Goal: Task Accomplishment & Management: Complete application form

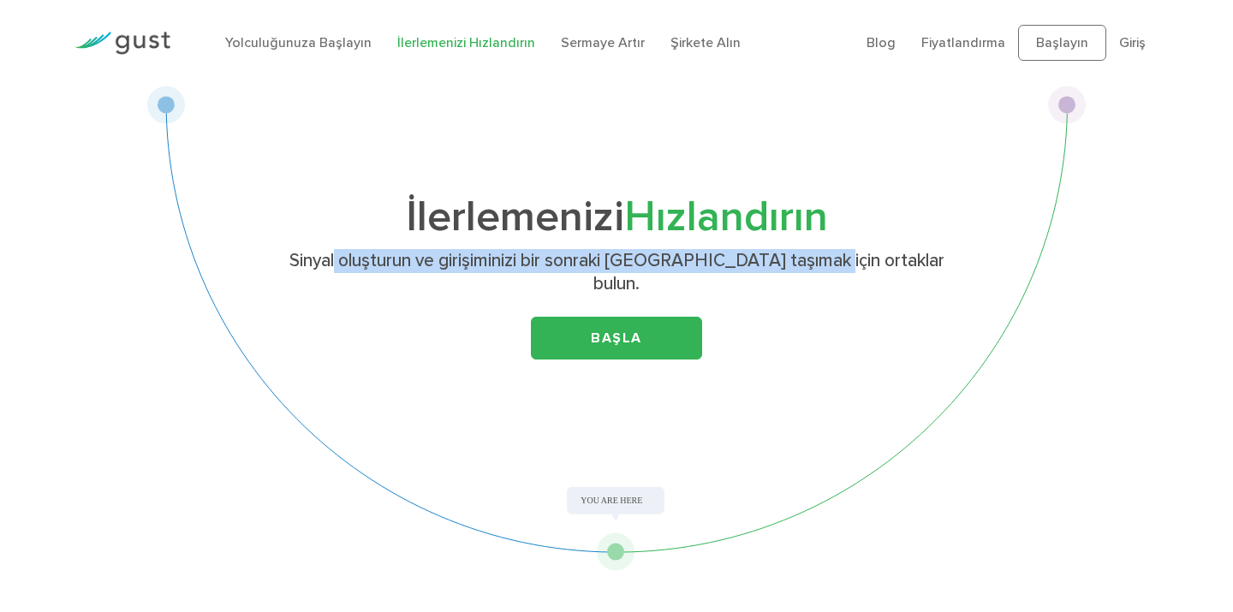
drag, startPoint x: 356, startPoint y: 262, endPoint x: 843, endPoint y: 256, distance: 487.2
click at [843, 256] on p "Sinyal oluşturun ve girişiminizi bir sonraki [GEOGRAPHIC_DATA] taşımak için ort…" at bounding box center [617, 273] width 664 height 48
drag, startPoint x: 621, startPoint y: 268, endPoint x: 843, endPoint y: 268, distance: 222.6
click at [844, 268] on p "Sinyal oluşturun ve girişiminizi bir sonraki [GEOGRAPHIC_DATA] taşımak için ort…" at bounding box center [617, 273] width 664 height 48
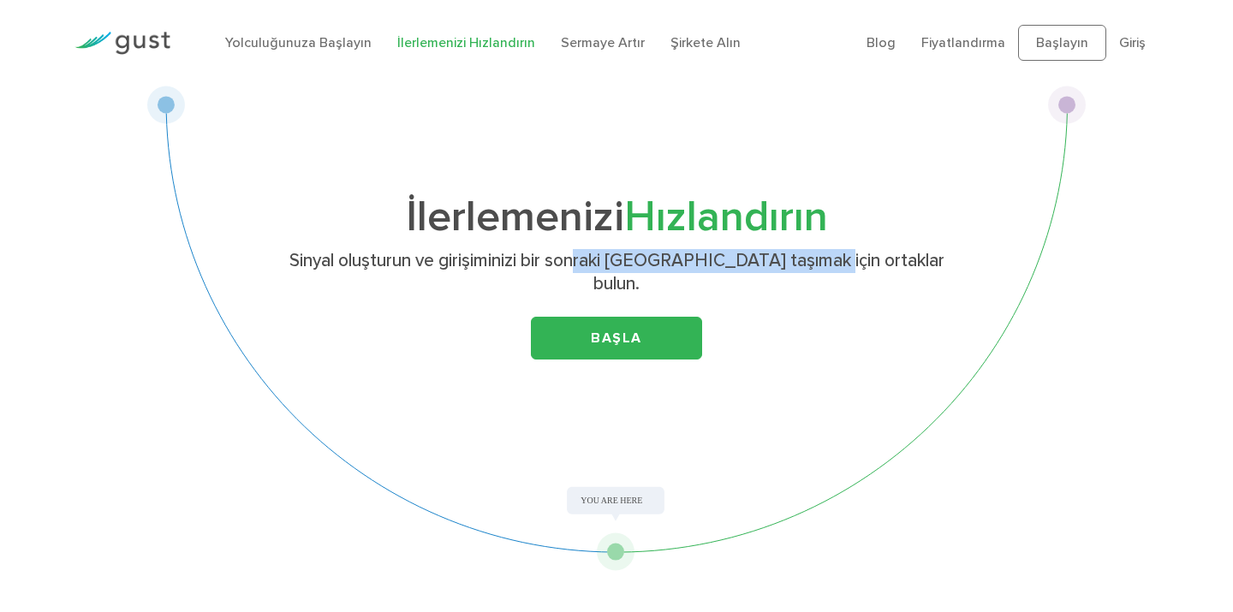
click at [843, 268] on p "Sinyal oluşturun ve girişiminizi bir sonraki [GEOGRAPHIC_DATA] taşımak için ort…" at bounding box center [617, 273] width 664 height 48
drag, startPoint x: 765, startPoint y: 260, endPoint x: 917, endPoint y: 260, distance: 151.5
click at [917, 260] on p "Sinyal oluşturun ve girişiminizi bir sonraki [GEOGRAPHIC_DATA] taşımak için ort…" at bounding box center [617, 273] width 664 height 48
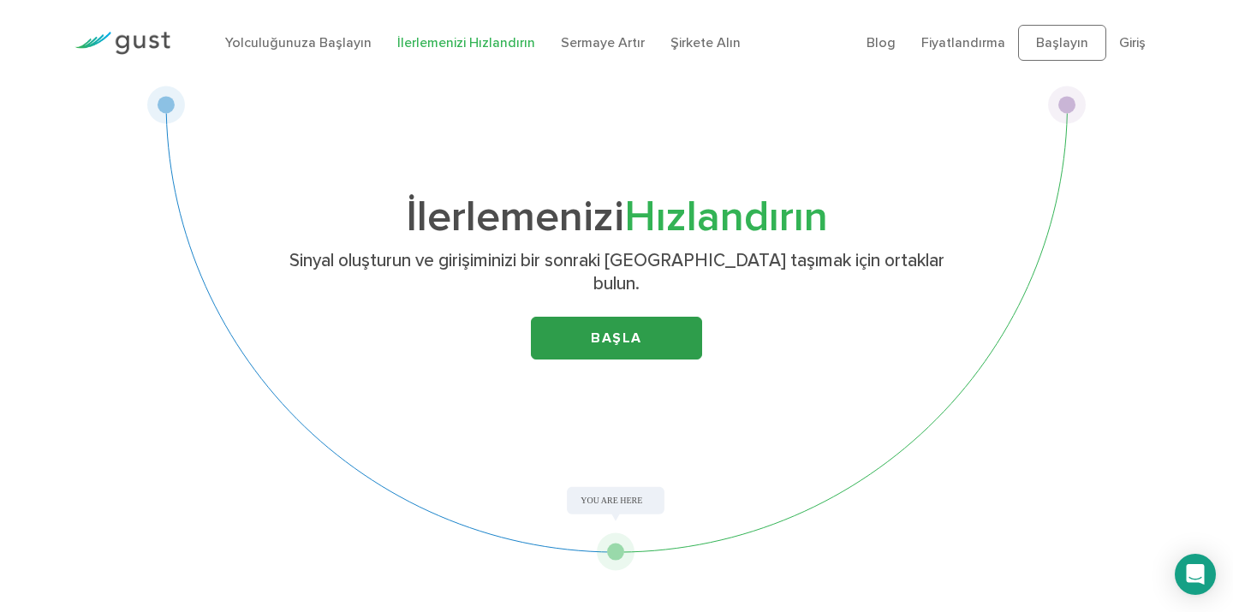
click at [606, 324] on link "BAŞLA" at bounding box center [616, 338] width 171 height 43
